Goal: Check status: Check status

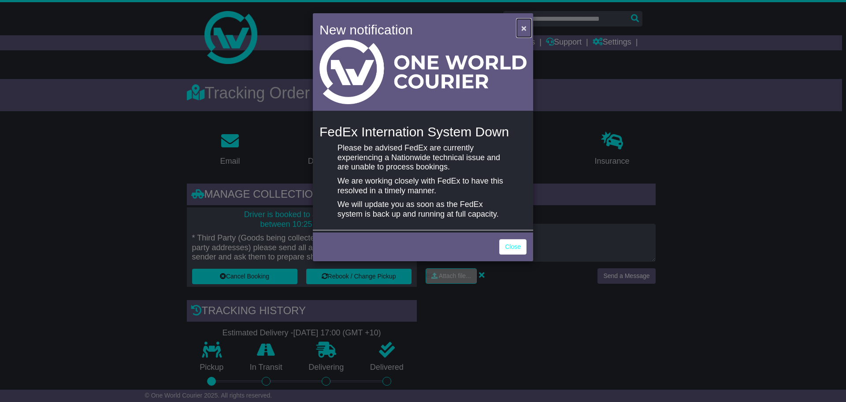
click at [522, 26] on span "×" at bounding box center [524, 28] width 5 height 10
click at [522, 27] on span "×" at bounding box center [524, 28] width 5 height 10
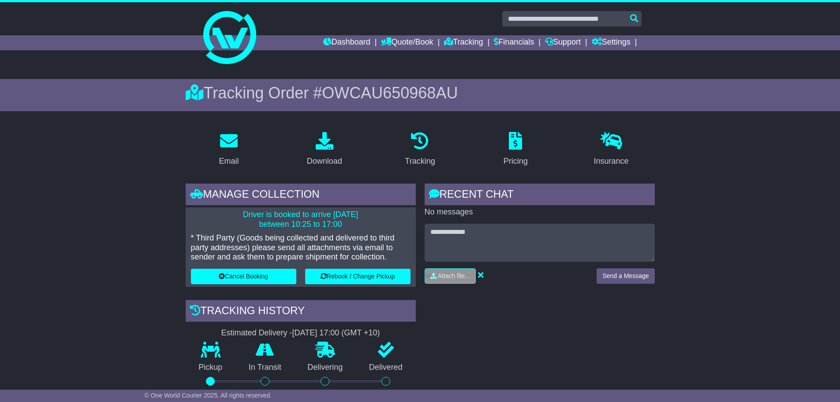
drag, startPoint x: 126, startPoint y: 254, endPoint x: 79, endPoint y: 9, distance: 249.6
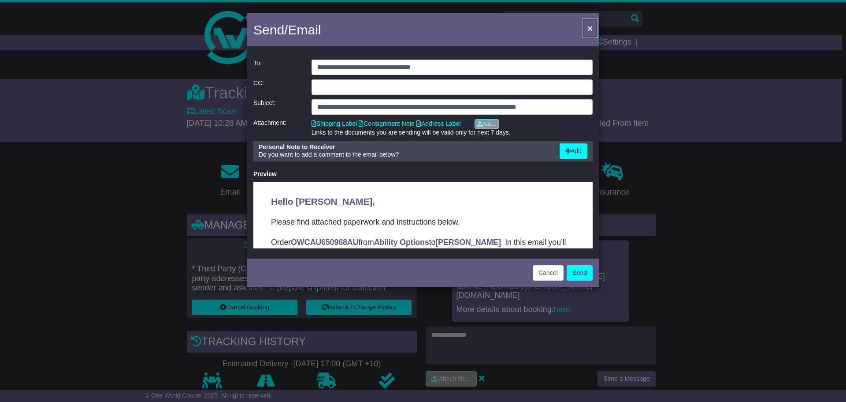
click at [588, 29] on span "×" at bounding box center [590, 28] width 5 height 10
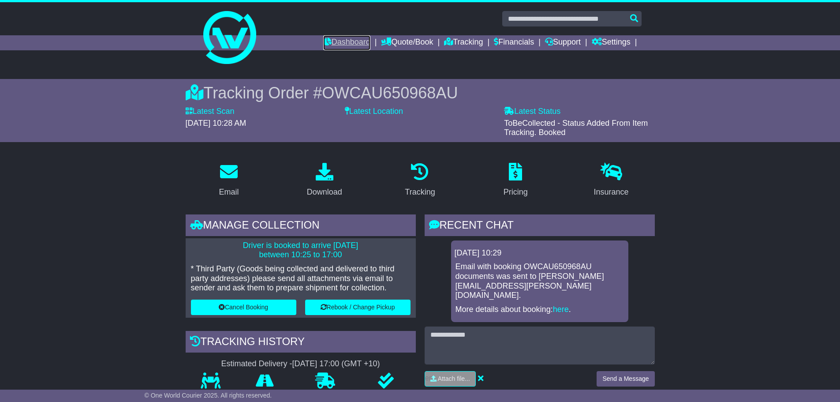
click at [356, 36] on link "Dashboard" at bounding box center [346, 42] width 47 height 15
